Goal: Navigation & Orientation: Find specific page/section

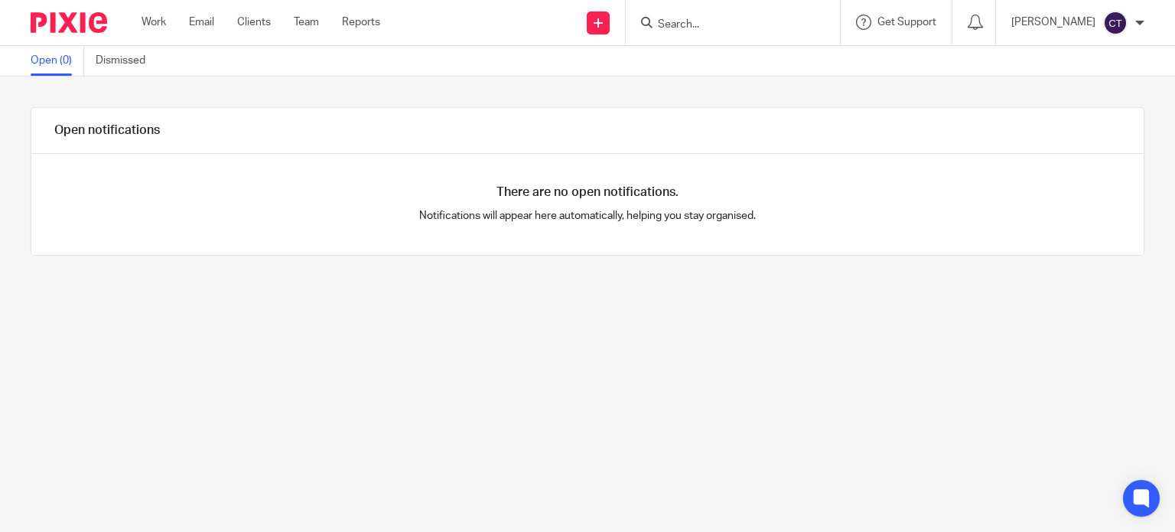
click at [158, 17] on link "Work" at bounding box center [153, 22] width 24 height 15
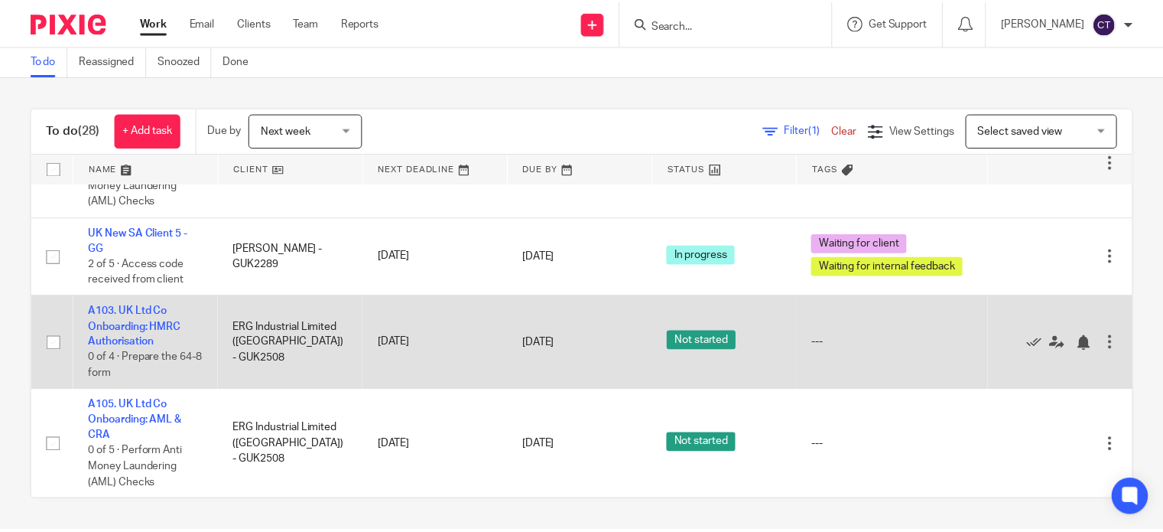
scroll to position [2478, 0]
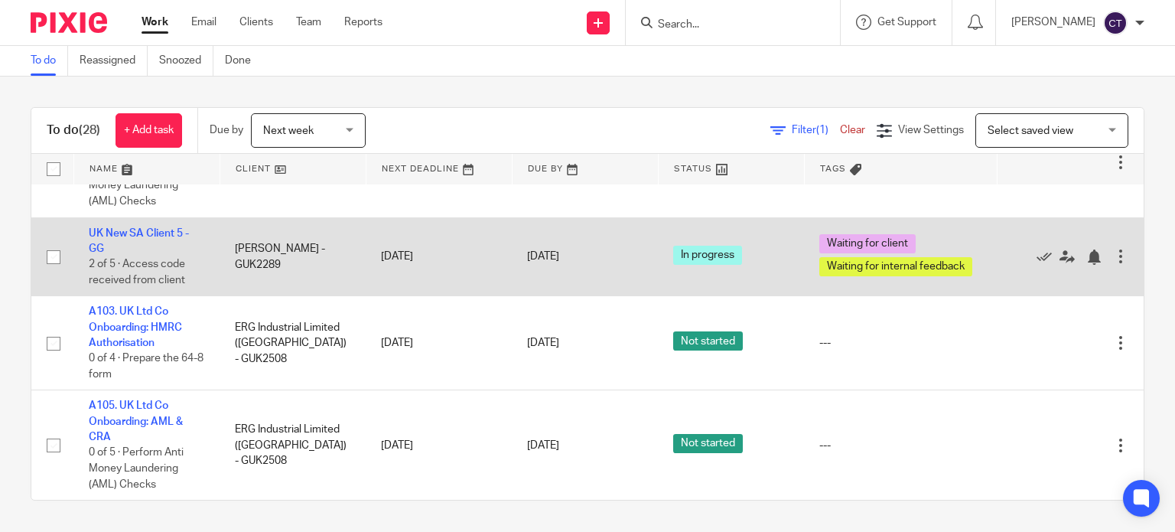
click at [582, 265] on div "3 Sep 2025" at bounding box center [584, 257] width 115 height 16
click at [577, 265] on link "3 Sep 2025" at bounding box center [561, 257] width 69 height 16
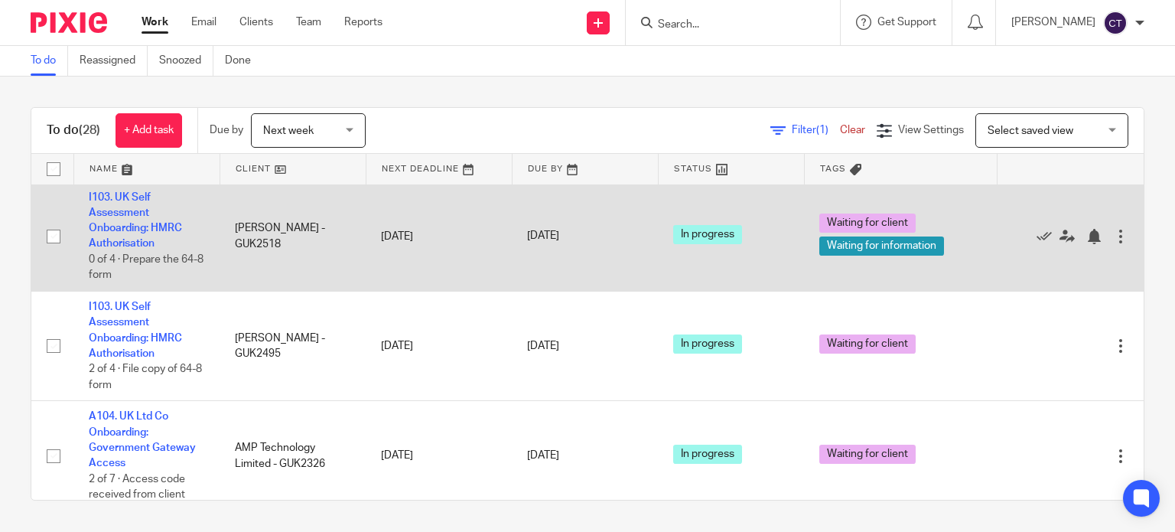
scroll to position [0, 0]
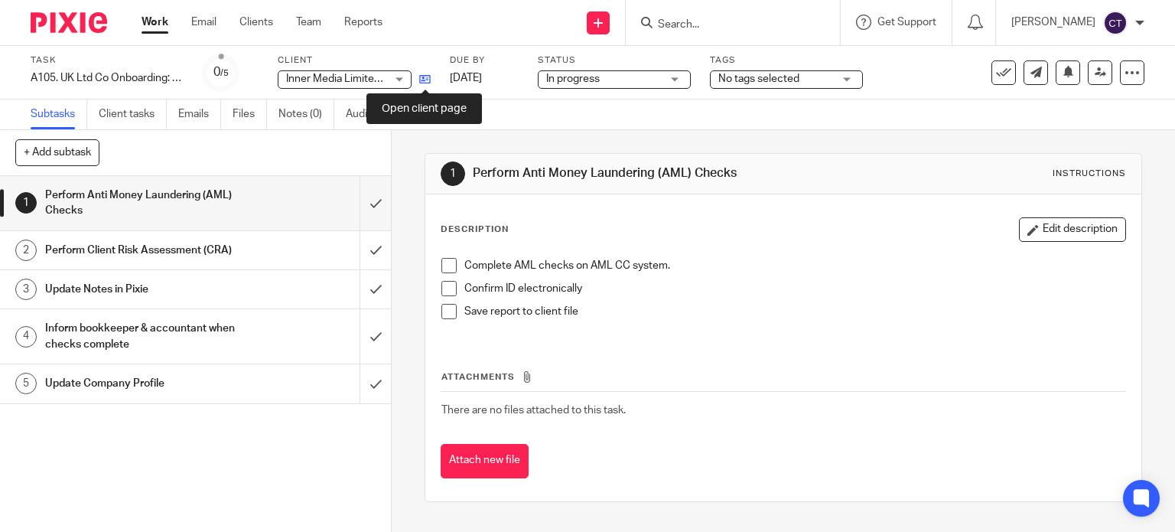
click at [425, 79] on icon at bounding box center [424, 78] width 11 height 11
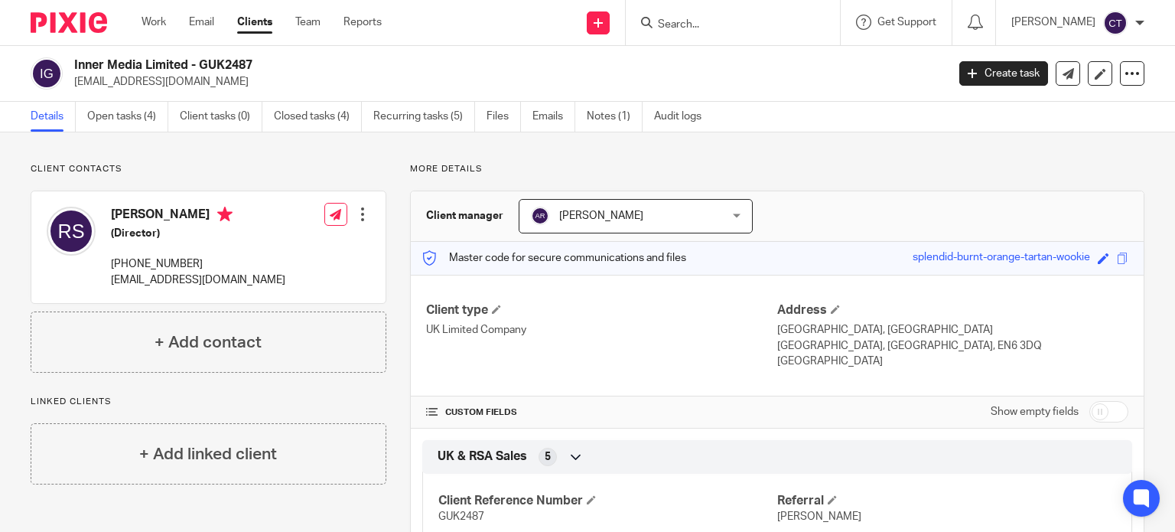
drag, startPoint x: 188, startPoint y: 67, endPoint x: 73, endPoint y: 61, distance: 114.8
click at [73, 61] on div "Inner Media Limited - GUK2487 [EMAIL_ADDRESS][DOMAIN_NAME]" at bounding box center [484, 73] width 906 height 32
copy h2 "Inner Media Limited"
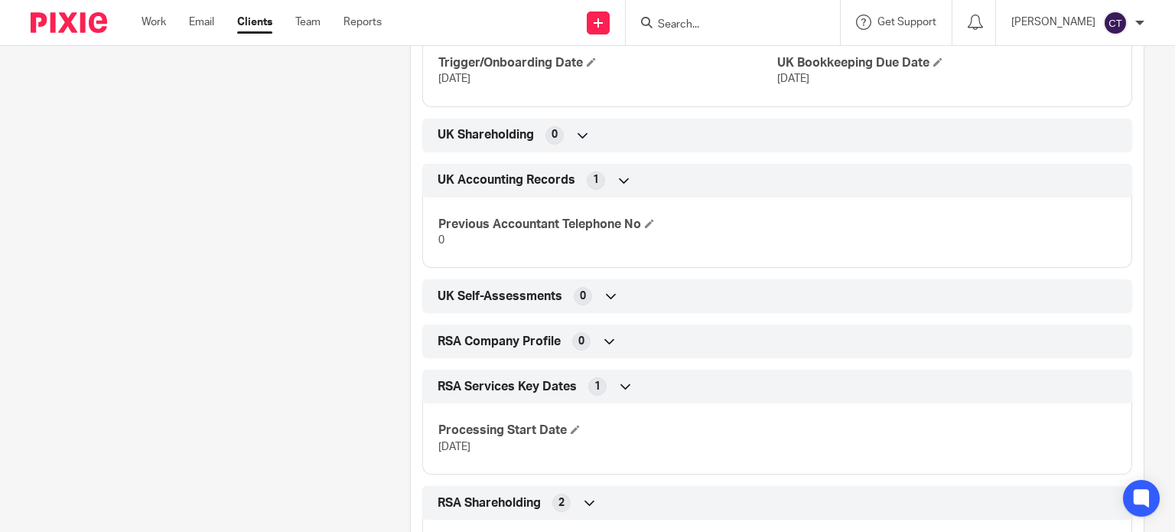
scroll to position [1687, 0]
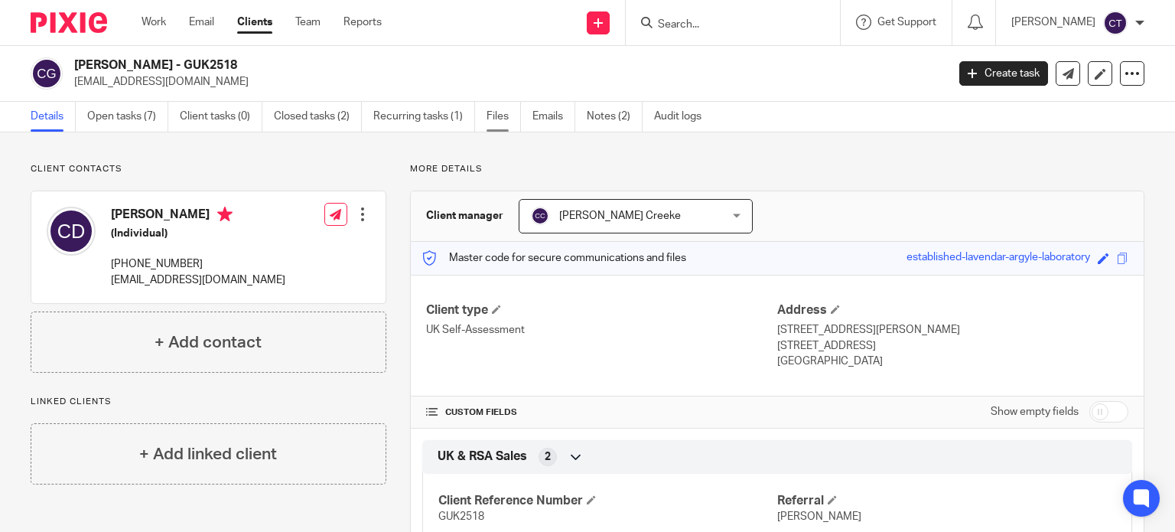
click at [492, 112] on link "Files" at bounding box center [503, 117] width 34 height 30
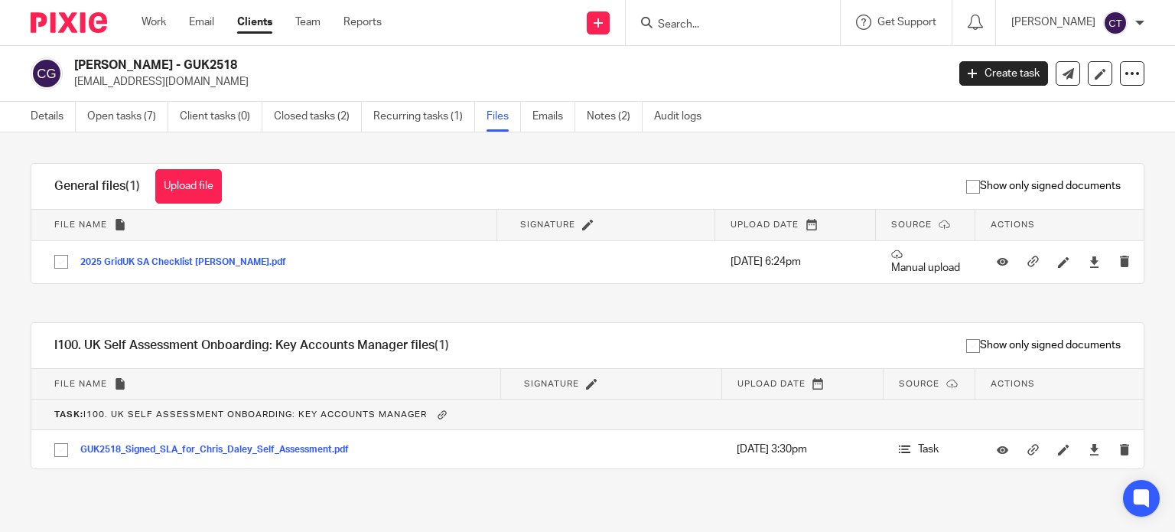
drag, startPoint x: 129, startPoint y: 63, endPoint x: 76, endPoint y: 65, distance: 53.6
click at [76, 65] on h2 "[PERSON_NAME] - GUK2518" at bounding box center [419, 65] width 690 height 16
